Goal: Check status: Check status

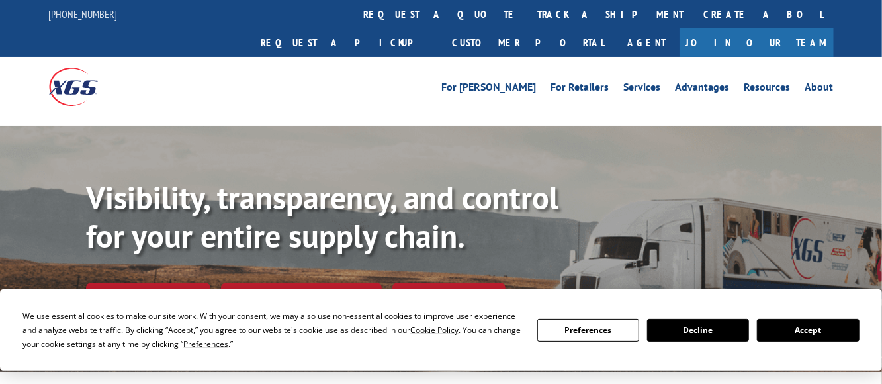
click at [807, 327] on button "Accept" at bounding box center [808, 330] width 102 height 22
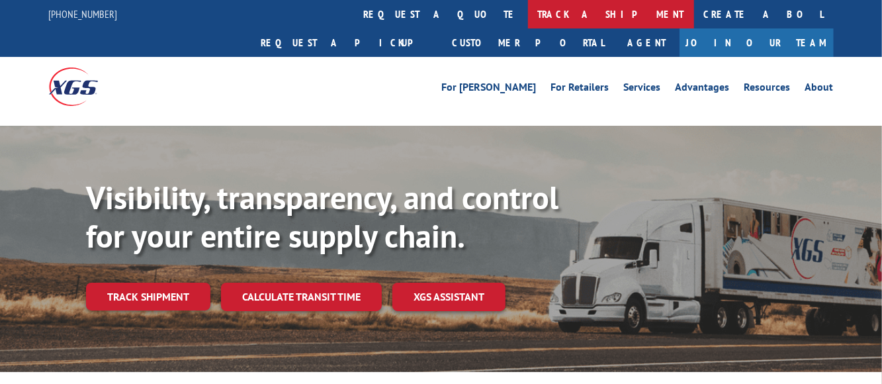
click at [528, 15] on link "track a shipment" at bounding box center [611, 14] width 166 height 28
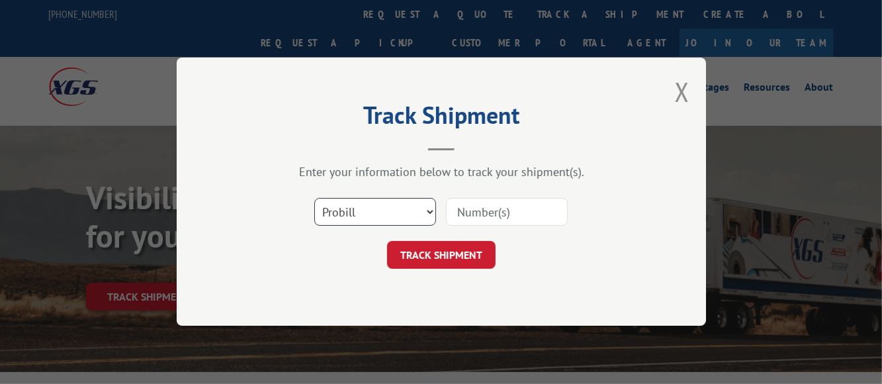
click at [397, 212] on select "Select category... Probill BOL PO" at bounding box center [375, 212] width 122 height 28
select select "po"
click at [314, 198] on select "Select category... Probill BOL PO" at bounding box center [375, 212] width 122 height 28
click at [427, 216] on select "Select category... Probill BOL PO" at bounding box center [375, 212] width 122 height 28
click at [680, 88] on button "Close modal" at bounding box center [682, 91] width 15 height 35
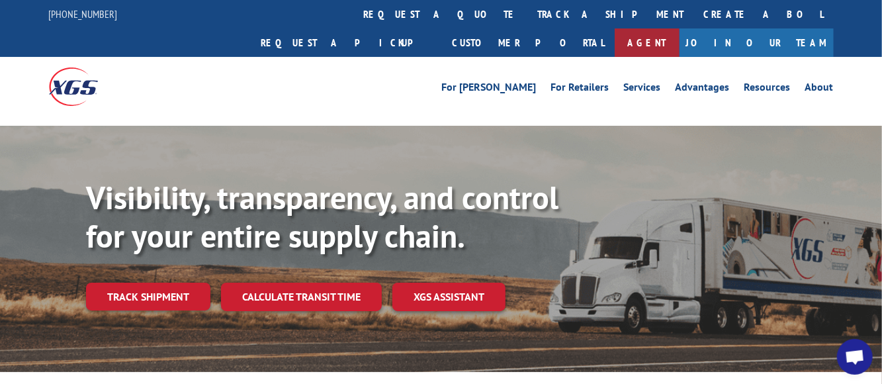
click at [679, 28] on link "Agent" at bounding box center [646, 42] width 65 height 28
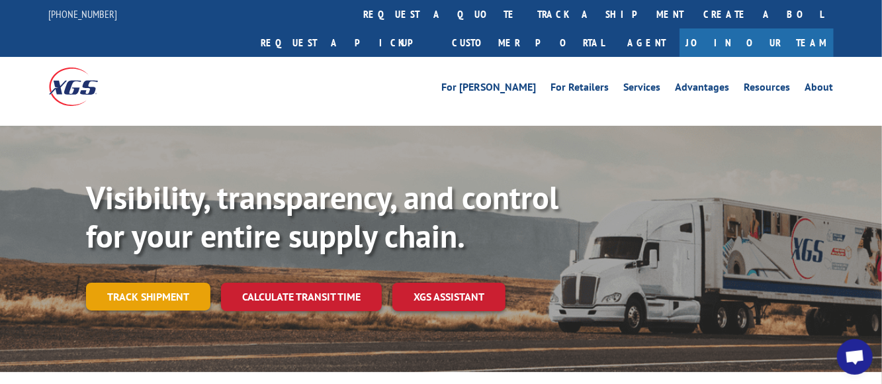
click at [161, 282] on link "Track shipment" at bounding box center [148, 296] width 124 height 28
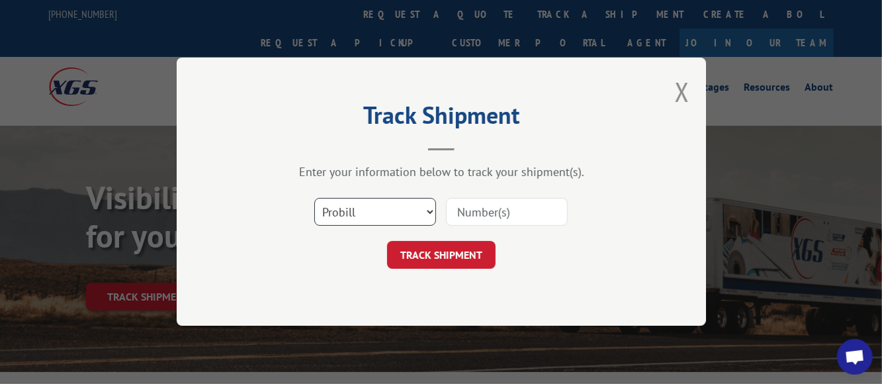
click at [424, 212] on select "Select category... Probill BOL PO" at bounding box center [375, 212] width 122 height 28
select select "po"
click at [314, 198] on select "Select category... Probill BOL PO" at bounding box center [375, 212] width 122 height 28
click at [485, 214] on input at bounding box center [507, 212] width 122 height 28
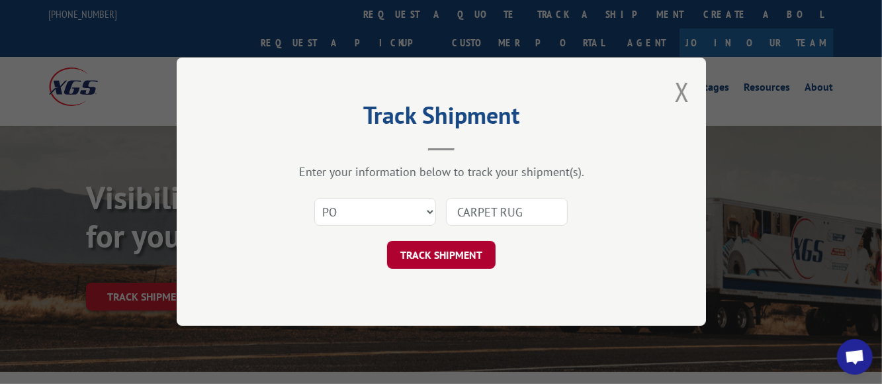
type input "CARPET RUG"
click at [465, 254] on button "TRACK SHIPMENT" at bounding box center [441, 255] width 108 height 28
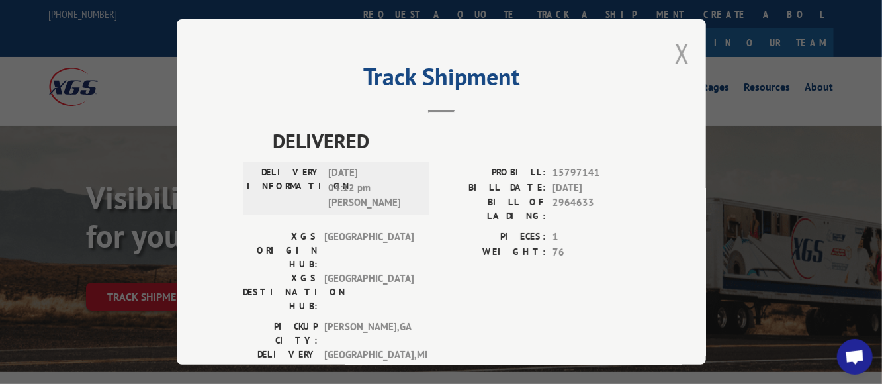
click at [678, 52] on button "Close modal" at bounding box center [682, 53] width 15 height 35
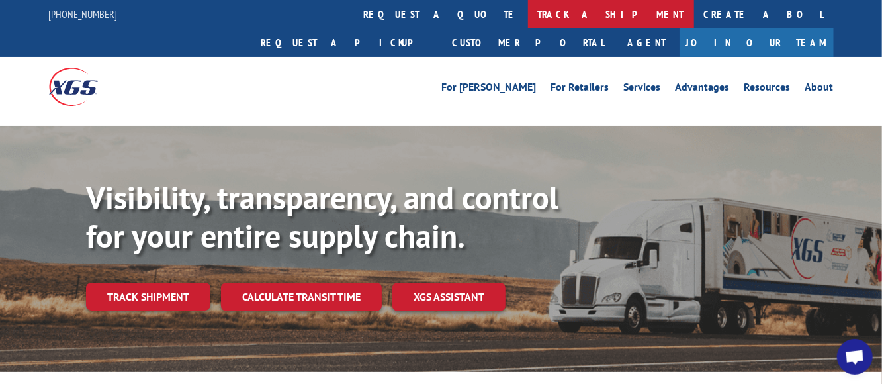
click at [528, 13] on link "track a shipment" at bounding box center [611, 14] width 166 height 28
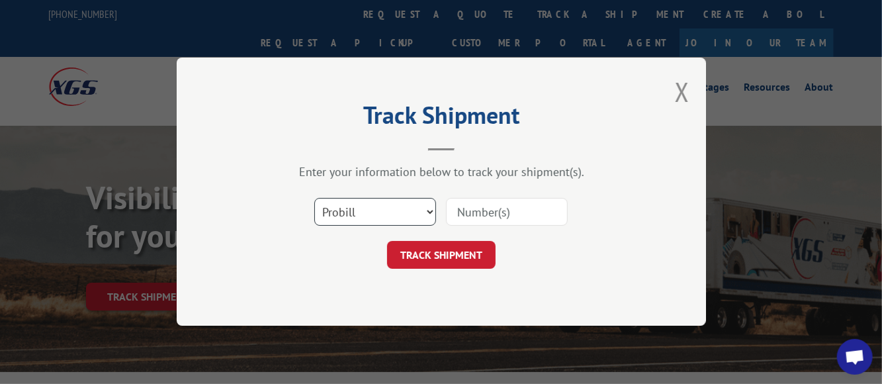
click at [423, 214] on select "Select category... Probill BOL PO" at bounding box center [375, 212] width 122 height 28
click at [314, 198] on select "Select category... Probill BOL PO" at bounding box center [375, 212] width 122 height 28
click at [471, 215] on input at bounding box center [507, 212] width 122 height 28
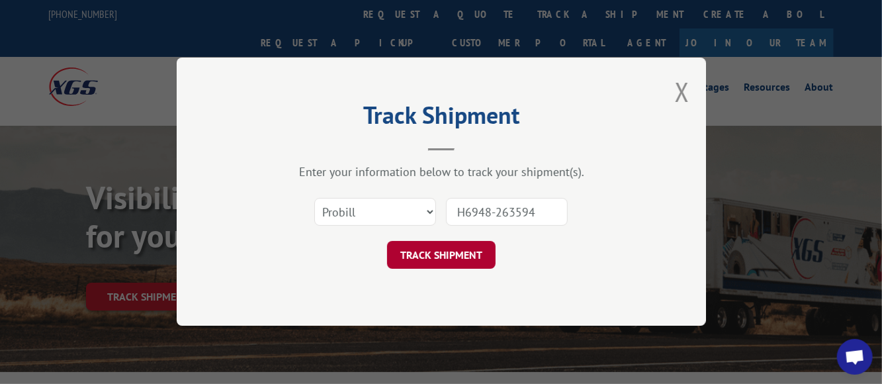
type input "H6948-263594"
click at [451, 246] on button "TRACK SHIPMENT" at bounding box center [441, 255] width 108 height 28
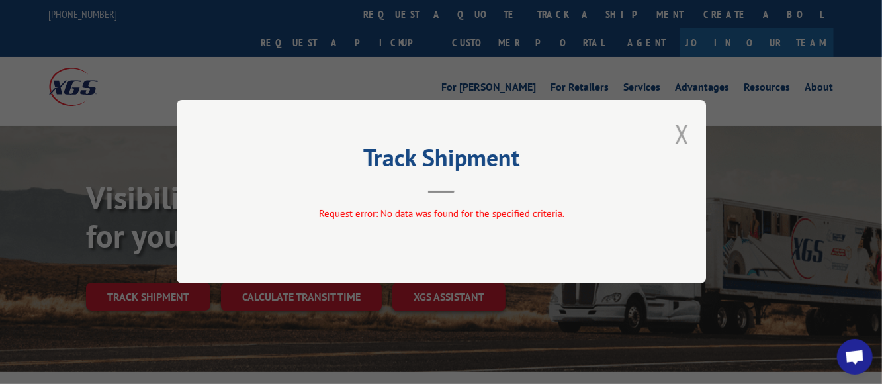
click at [679, 132] on button "Close modal" at bounding box center [682, 133] width 15 height 35
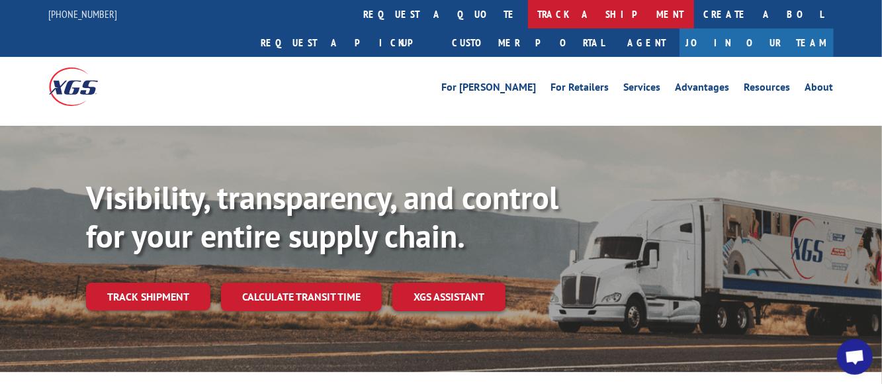
click at [528, 11] on link "track a shipment" at bounding box center [611, 14] width 166 height 28
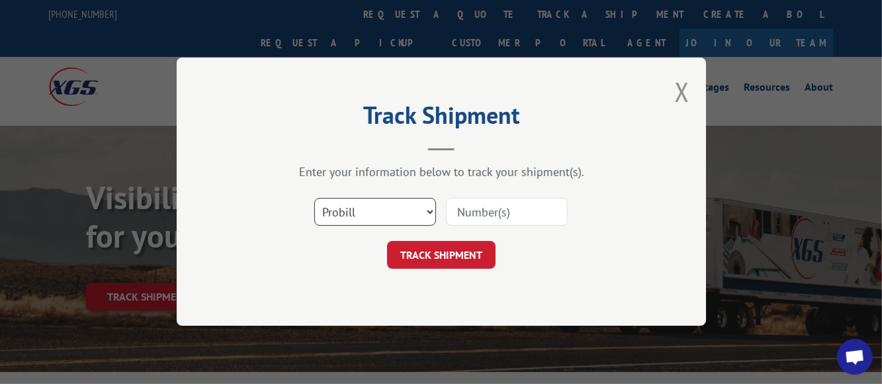
click at [390, 217] on select "Select category... Probill BOL PO" at bounding box center [375, 212] width 122 height 28
click at [314, 198] on select "Select category... Probill BOL PO" at bounding box center [375, 212] width 122 height 28
drag, startPoint x: 425, startPoint y: 214, endPoint x: 420, endPoint y: 223, distance: 10.4
click at [425, 214] on select "Select category... Probill BOL PO" at bounding box center [375, 212] width 122 height 28
select select "po"
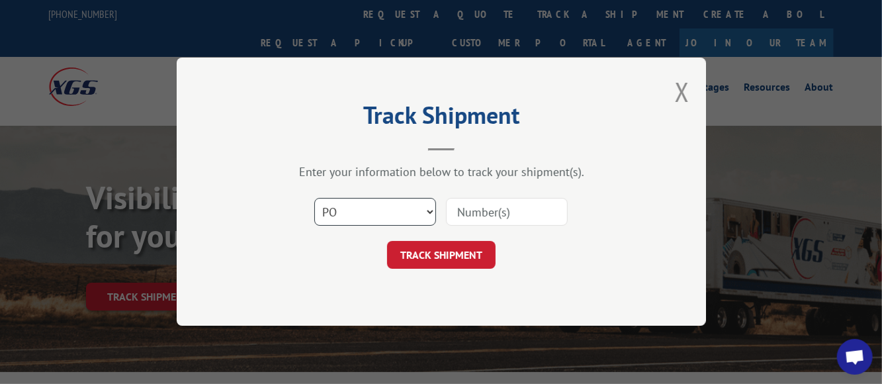
click at [314, 198] on select "Select category... Probill BOL PO" at bounding box center [375, 212] width 122 height 28
click at [470, 212] on input at bounding box center [507, 212] width 122 height 28
click at [472, 212] on input at bounding box center [507, 212] width 122 height 28
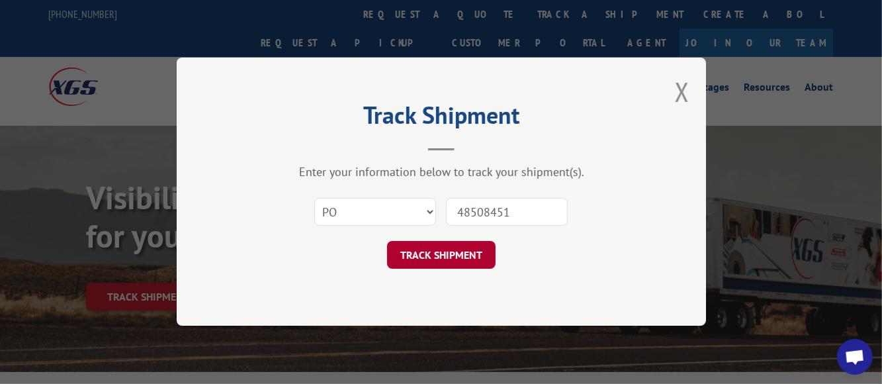
type input "48508451"
click at [436, 257] on button "TRACK SHIPMENT" at bounding box center [441, 255] width 108 height 28
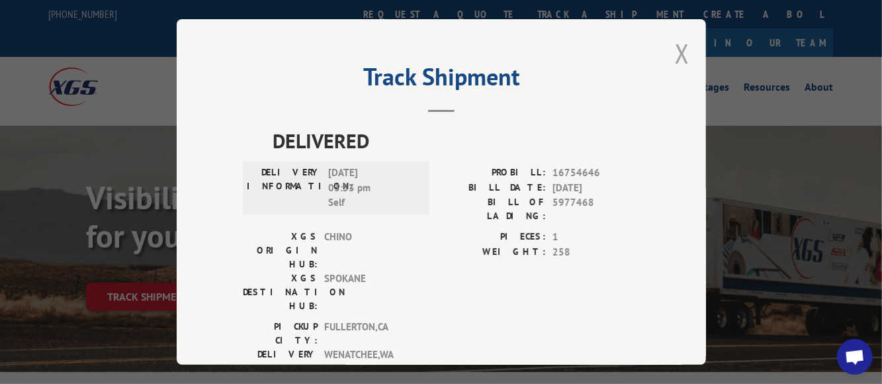
click at [675, 52] on button "Close modal" at bounding box center [682, 53] width 15 height 35
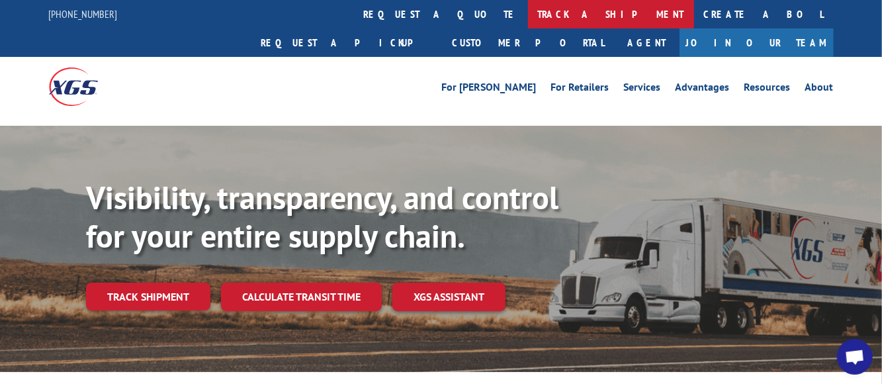
click at [528, 16] on link "track a shipment" at bounding box center [611, 14] width 166 height 28
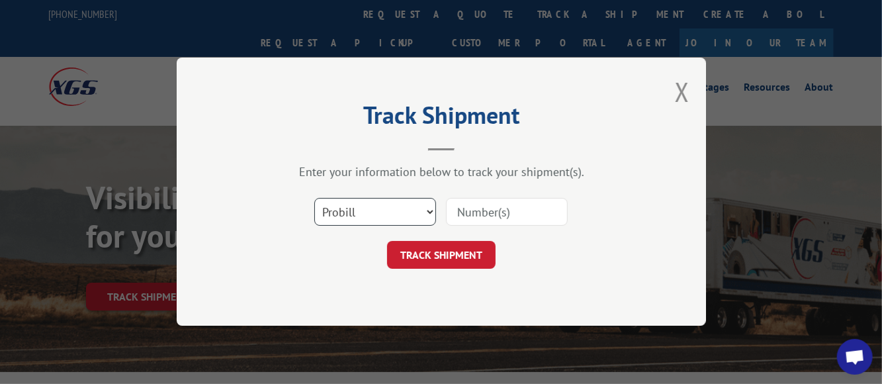
drag, startPoint x: 426, startPoint y: 215, endPoint x: 420, endPoint y: 220, distance: 7.5
click at [426, 215] on select "Select category... Probill BOL PO" at bounding box center [375, 212] width 122 height 28
select select "po"
click at [314, 198] on select "Select category... Probill BOL PO" at bounding box center [375, 212] width 122 height 28
click at [473, 209] on input at bounding box center [507, 212] width 122 height 28
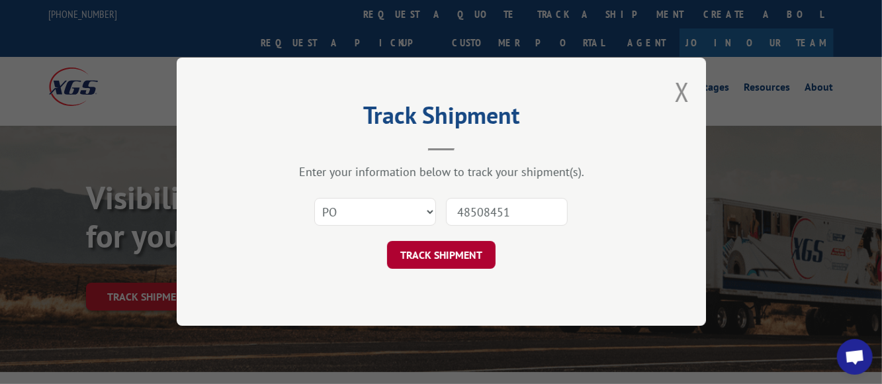
type input "48508451"
click at [438, 261] on button "TRACK SHIPMENT" at bounding box center [441, 255] width 108 height 28
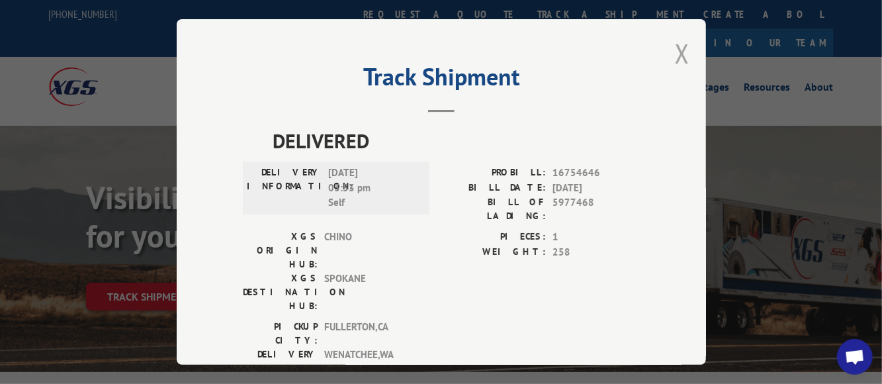
click at [675, 52] on button "Close modal" at bounding box center [682, 53] width 15 height 35
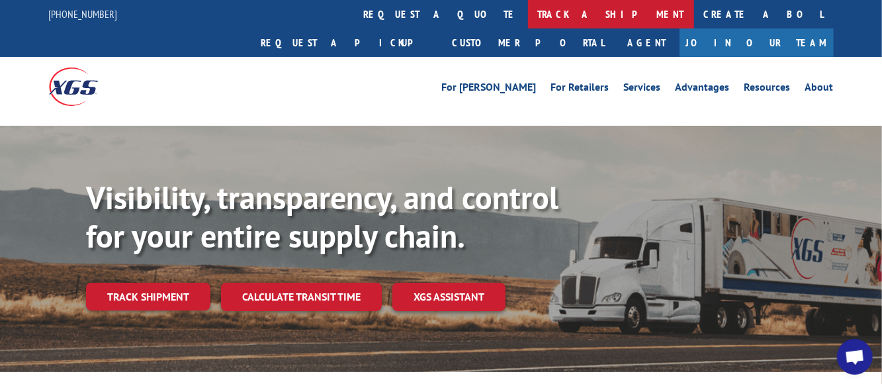
click at [528, 16] on link "track a shipment" at bounding box center [611, 14] width 166 height 28
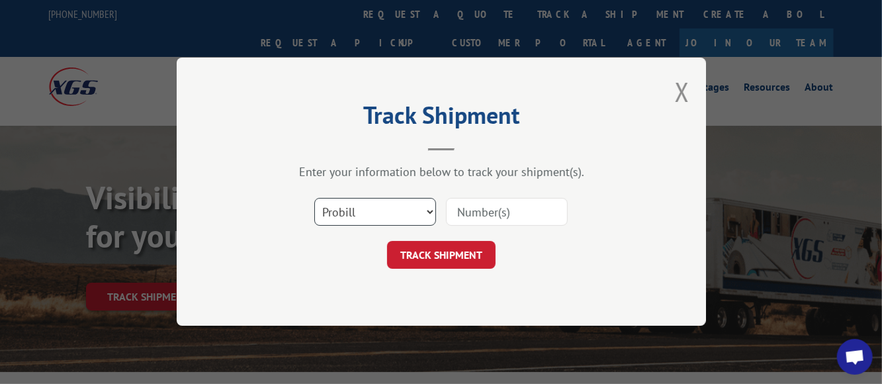
click at [423, 214] on select "Select category... Probill BOL PO" at bounding box center [375, 212] width 122 height 28
select select "po"
click at [314, 198] on select "Select category... Probill BOL PO" at bounding box center [375, 212] width 122 height 28
click at [474, 211] on input at bounding box center [507, 212] width 122 height 28
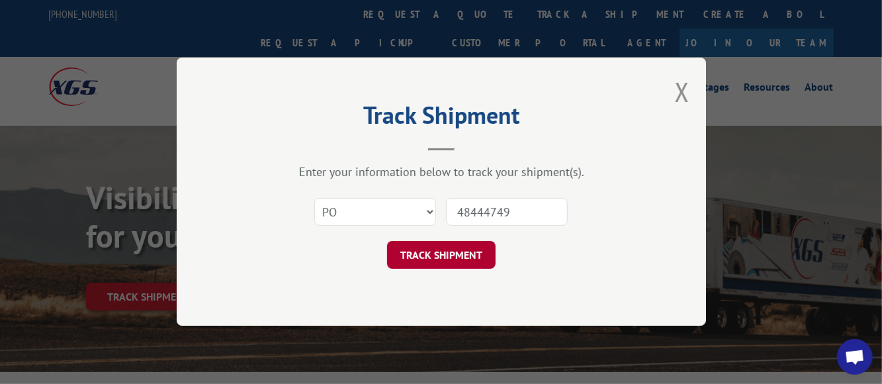
type input "48444749"
click at [433, 260] on button "TRACK SHIPMENT" at bounding box center [441, 255] width 108 height 28
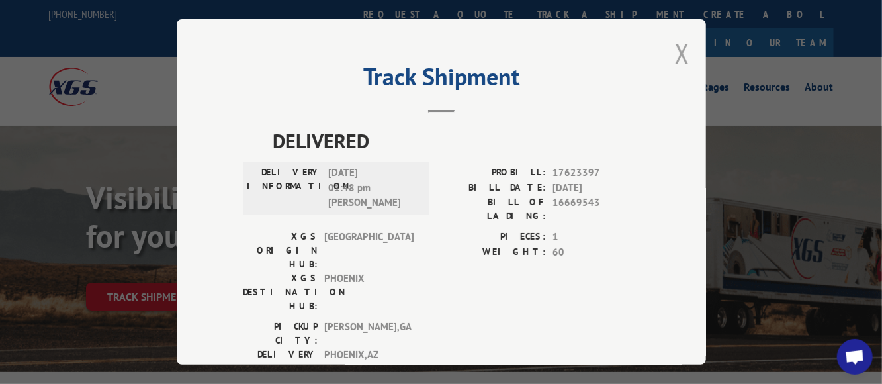
click at [675, 51] on button "Close modal" at bounding box center [682, 53] width 15 height 35
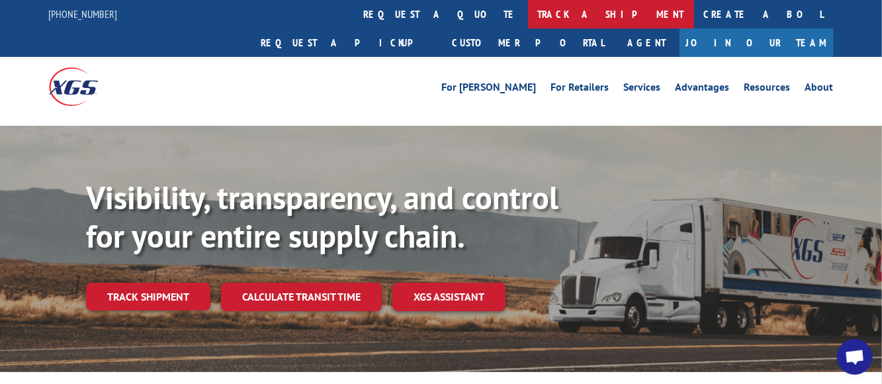
click at [528, 17] on link "track a shipment" at bounding box center [611, 14] width 166 height 28
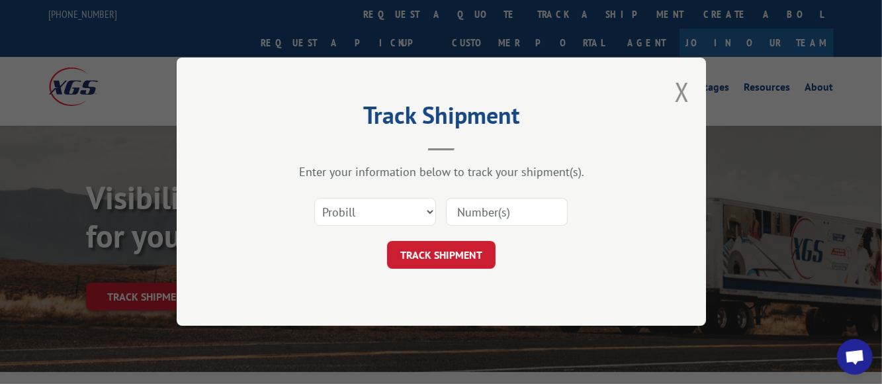
click at [474, 214] on input at bounding box center [507, 212] width 122 height 28
type input "17623397"
click at [448, 250] on button "TRACK SHIPMENT" at bounding box center [441, 255] width 108 height 28
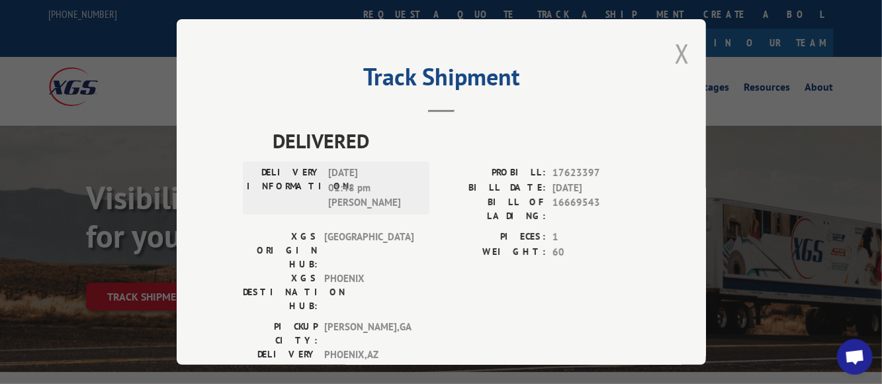
click at [677, 49] on button "Close modal" at bounding box center [682, 53] width 15 height 35
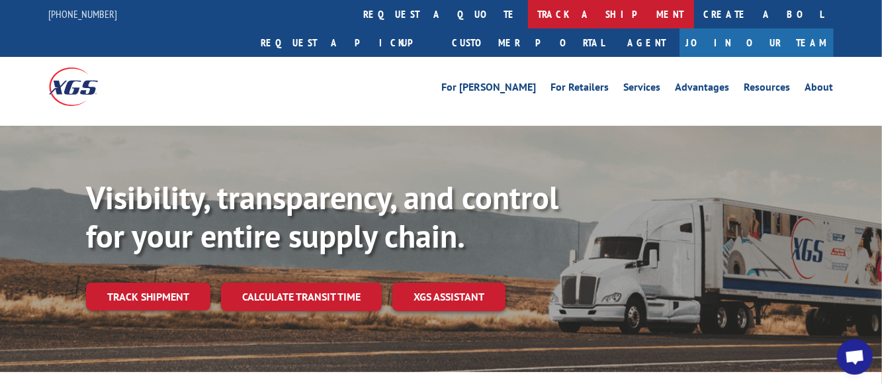
click at [528, 12] on link "track a shipment" at bounding box center [611, 14] width 166 height 28
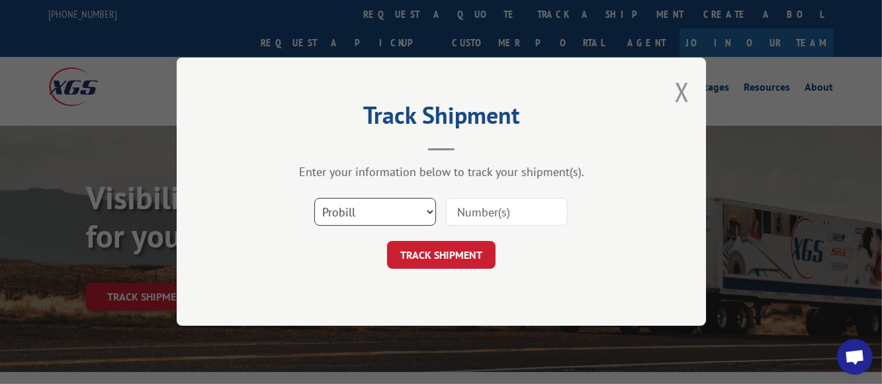
click at [391, 208] on select "Select category... Probill BOL PO" at bounding box center [375, 212] width 122 height 28
select select "bol"
click at [314, 198] on select "Select category... Probill BOL PO" at bounding box center [375, 212] width 122 height 28
click at [497, 212] on input at bounding box center [507, 212] width 122 height 28
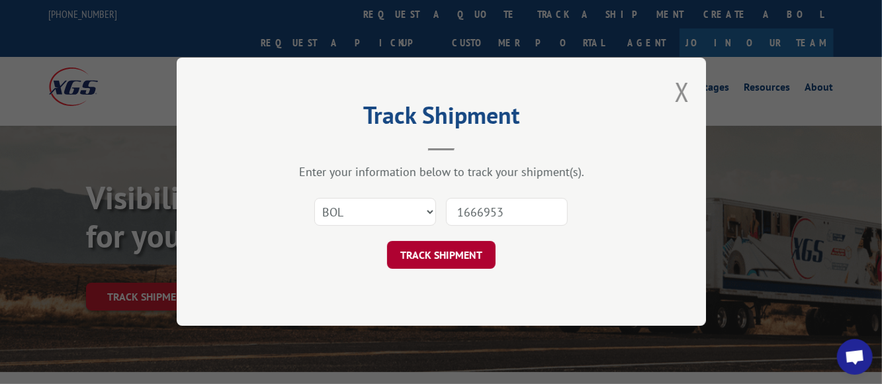
type input "1666953"
click at [443, 254] on button "TRACK SHIPMENT" at bounding box center [441, 255] width 108 height 28
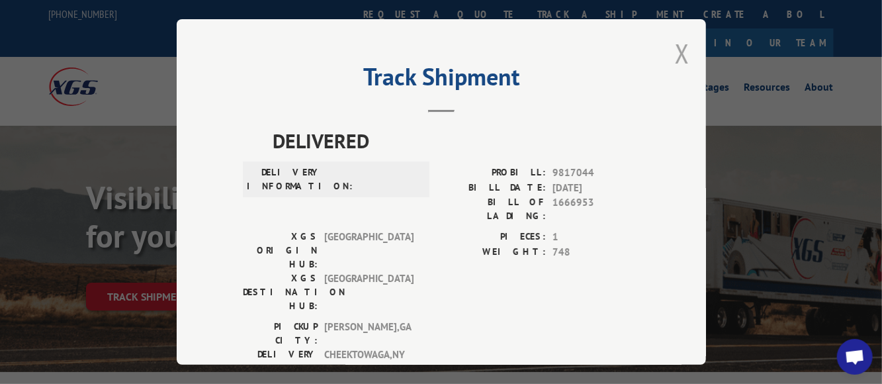
click at [675, 47] on button "Close modal" at bounding box center [682, 53] width 15 height 35
